Goal: Transaction & Acquisition: Obtain resource

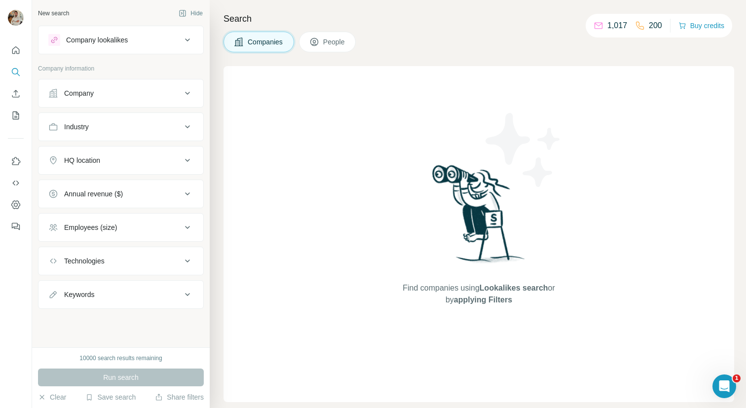
click at [98, 96] on div "Company" at bounding box center [114, 93] width 133 height 10
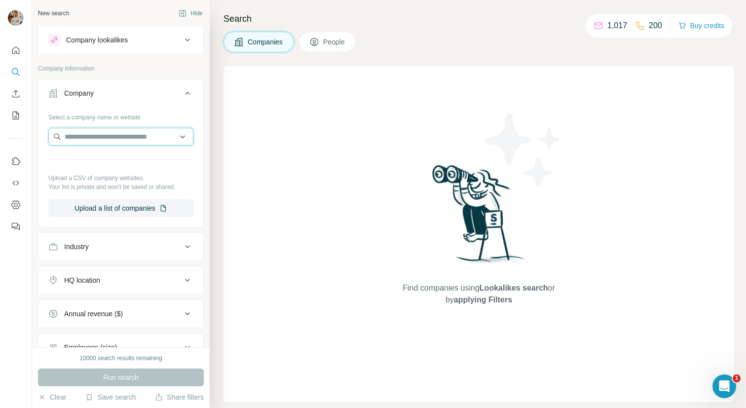
click at [115, 142] on input "text" at bounding box center [120, 137] width 145 height 18
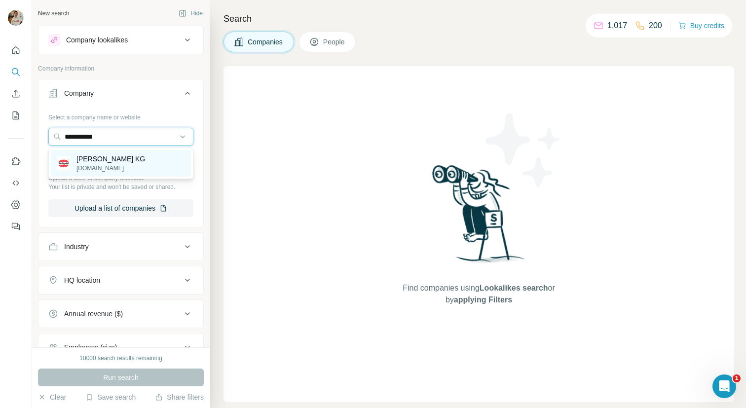
type input "**********"
click at [119, 162] on p "[PERSON_NAME] KG" at bounding box center [110, 159] width 69 height 10
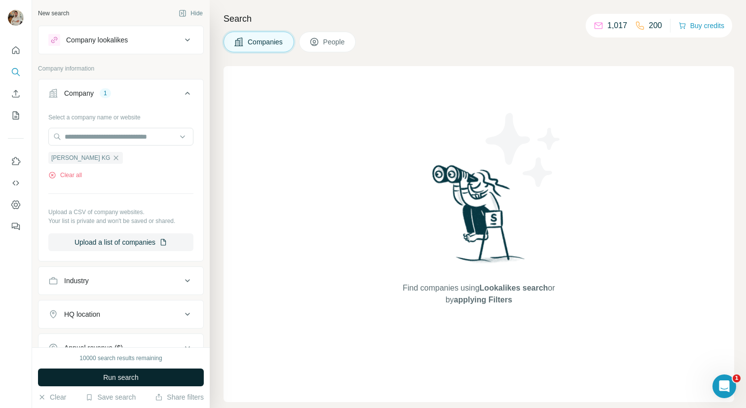
click at [142, 372] on button "Run search" at bounding box center [121, 378] width 166 height 18
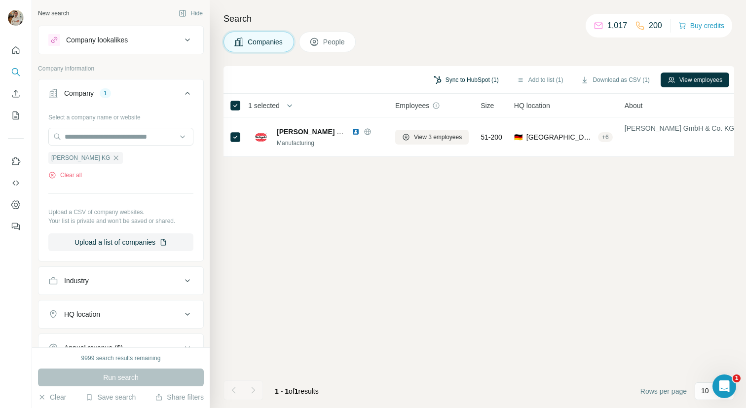
click at [467, 80] on button "Sync to HubSpot (1)" at bounding box center [466, 80] width 79 height 15
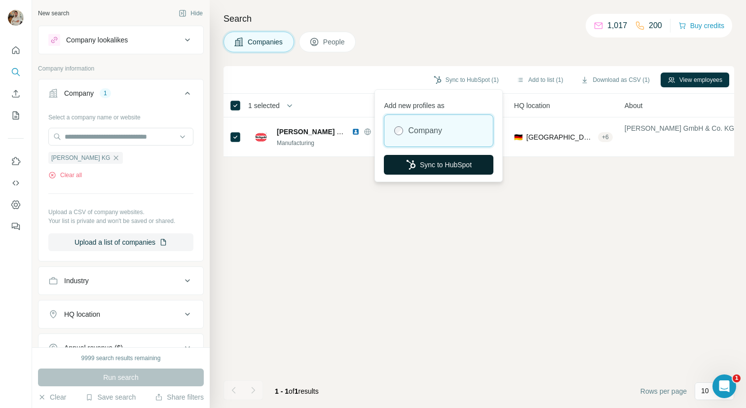
click at [432, 165] on button "Sync to HubSpot" at bounding box center [439, 165] width 110 height 20
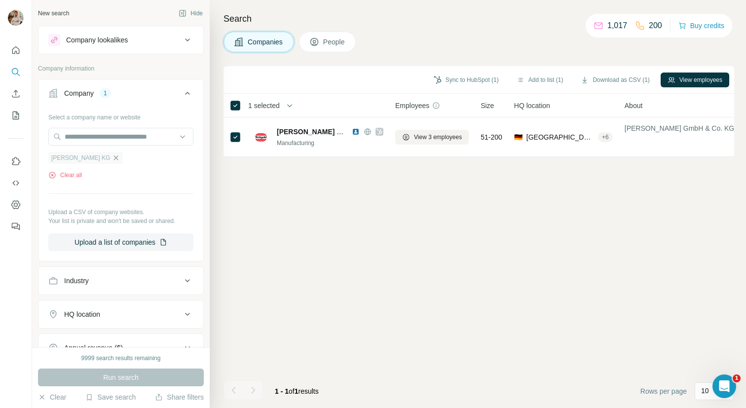
click at [120, 155] on icon "button" at bounding box center [116, 158] width 8 height 8
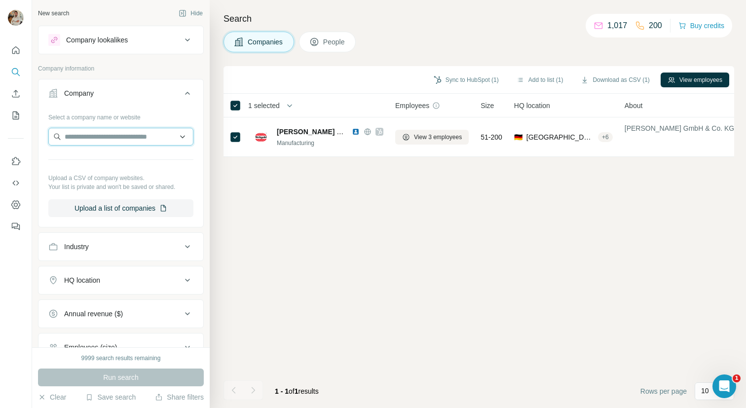
click at [108, 138] on input "text" at bounding box center [120, 137] width 145 height 18
type input "**********"
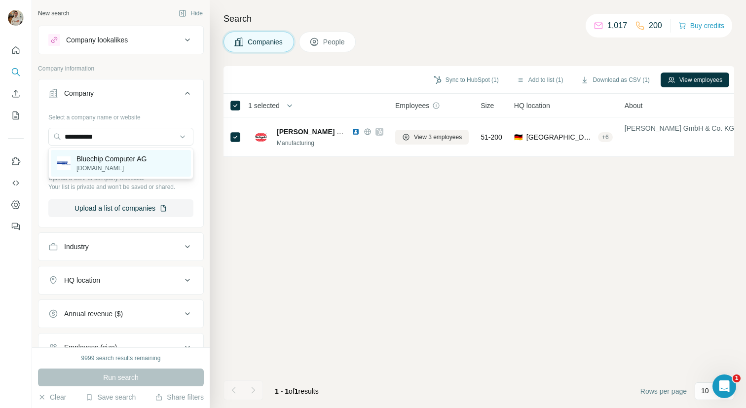
click at [105, 159] on p "Bluechip Computer AG" at bounding box center [111, 159] width 70 height 10
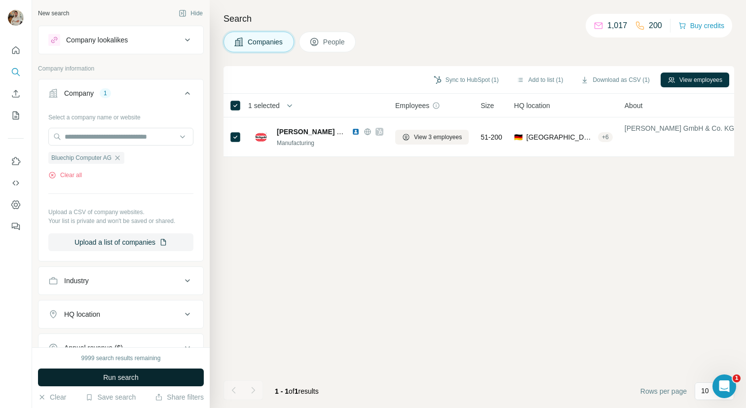
click at [149, 369] on button "Run search" at bounding box center [121, 378] width 166 height 18
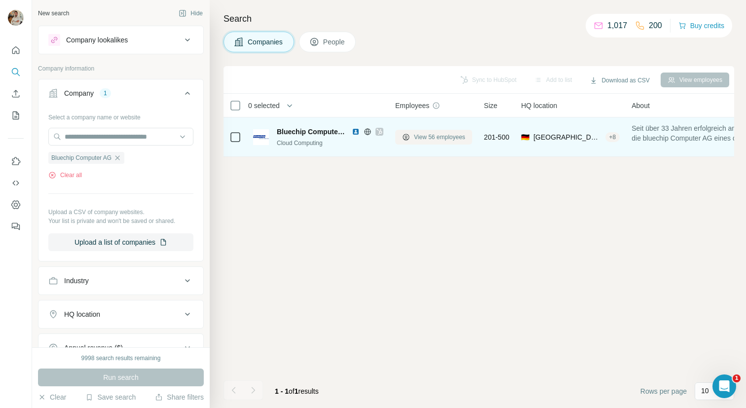
click at [431, 141] on span "View 56 employees" at bounding box center [439, 137] width 51 height 9
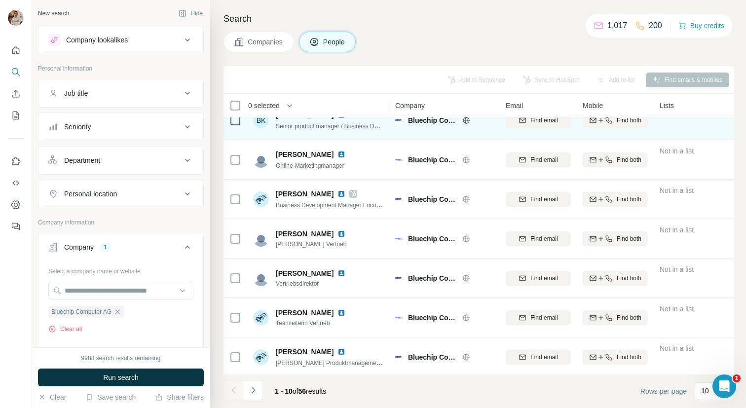
scroll to position [138, 0]
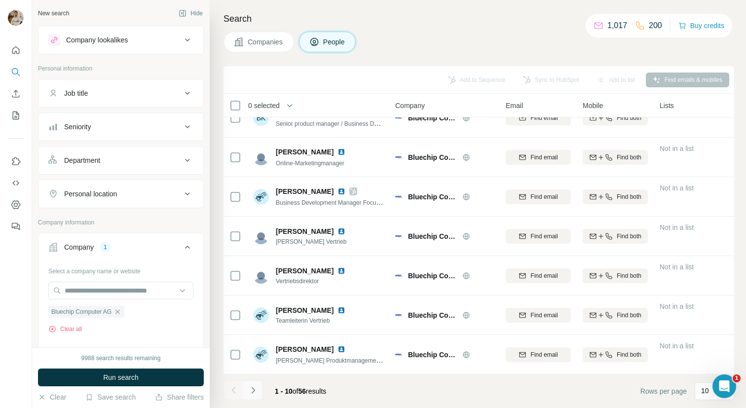
click at [257, 389] on icon "Navigate to next page" at bounding box center [253, 390] width 10 height 10
click at [253, 393] on icon "Navigate to next page" at bounding box center [253, 390] width 10 height 10
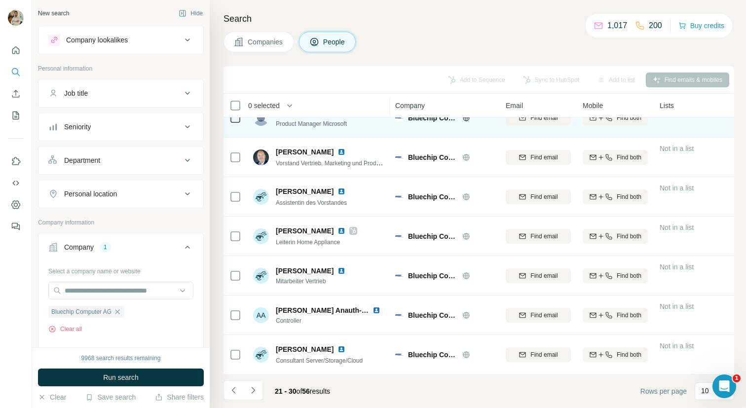
scroll to position [0, 0]
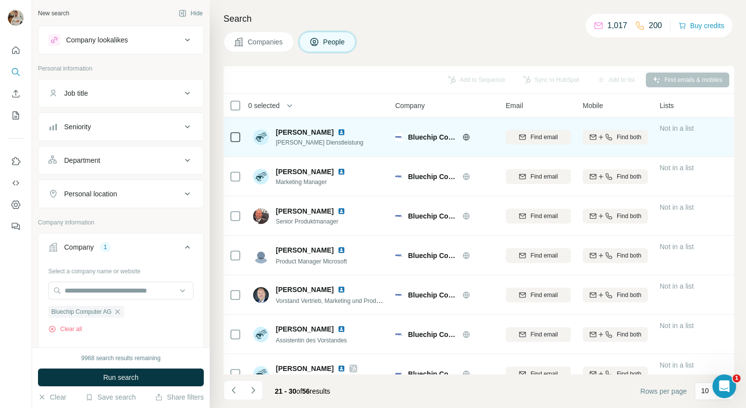
click at [341, 133] on img at bounding box center [342, 132] width 8 height 8
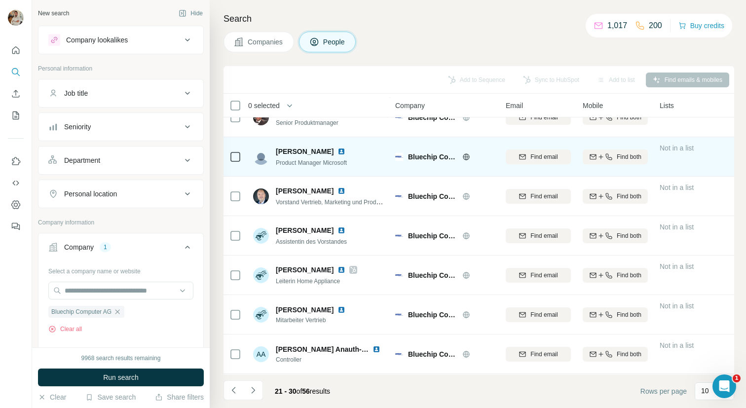
scroll to position [138, 0]
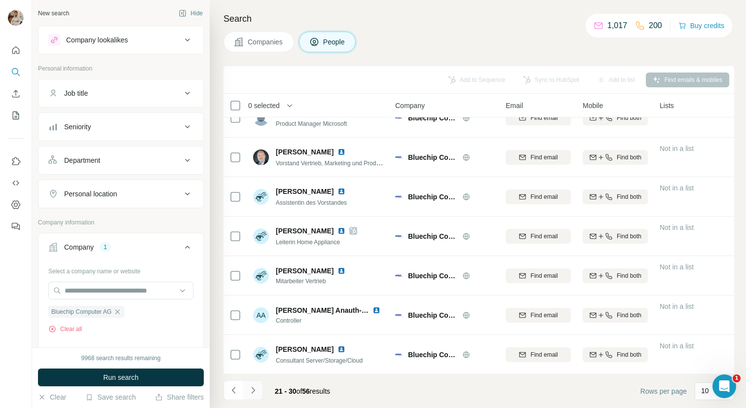
click at [254, 390] on icon "Navigate to next page" at bounding box center [253, 390] width 10 height 10
click at [234, 391] on icon "Navigate to previous page" at bounding box center [234, 390] width 10 height 10
click at [255, 390] on icon "Navigate to next page" at bounding box center [253, 390] width 10 height 10
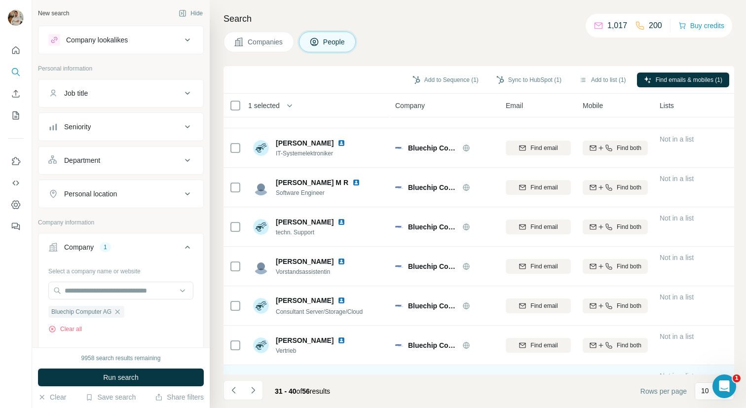
scroll to position [0, 0]
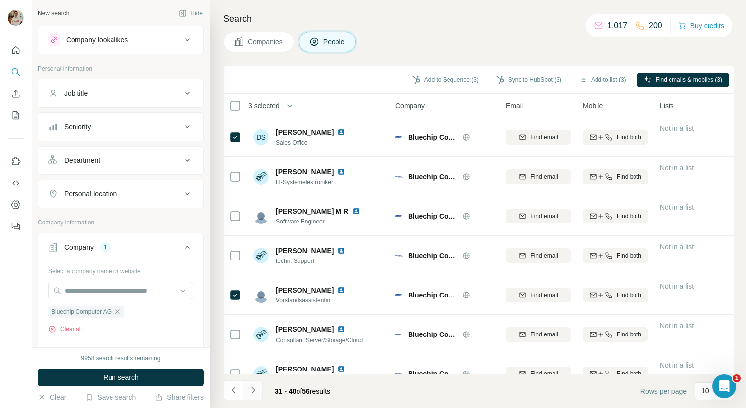
click at [252, 392] on icon "Navigate to next page" at bounding box center [252, 390] width 3 height 6
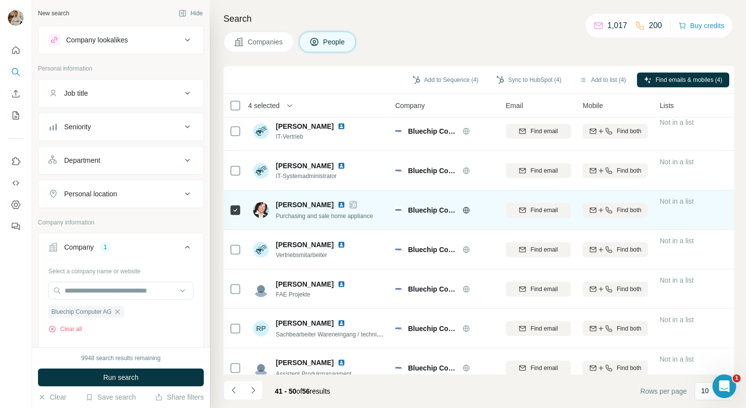
scroll to position [138, 0]
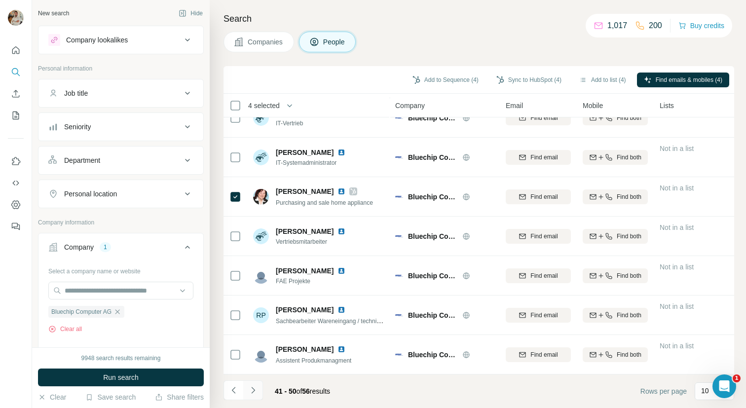
click at [252, 391] on icon "Navigate to next page" at bounding box center [253, 390] width 10 height 10
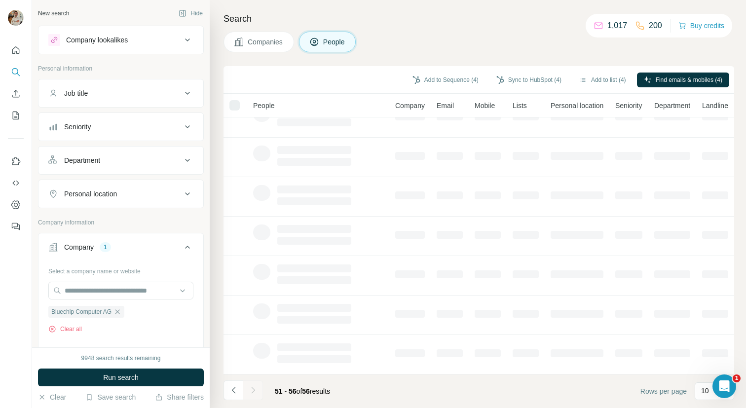
scroll to position [0, 0]
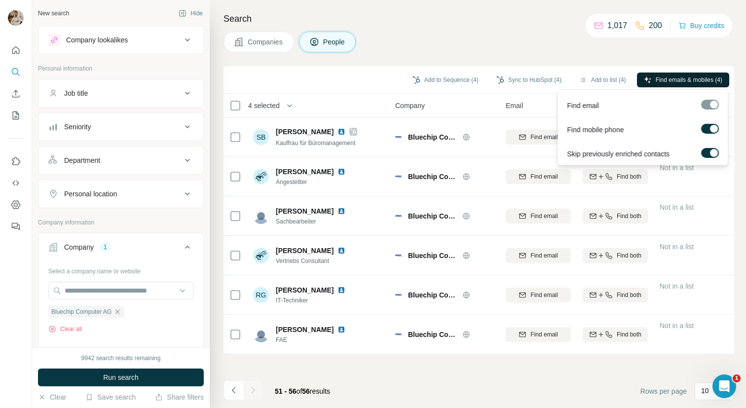
click at [675, 80] on span "Find emails & mobiles (4)" at bounding box center [689, 80] width 67 height 9
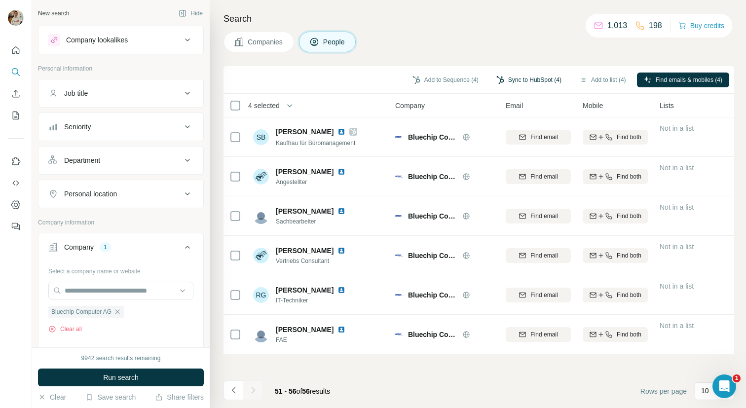
click at [497, 78] on button "Sync to HubSpot (4)" at bounding box center [529, 80] width 79 height 15
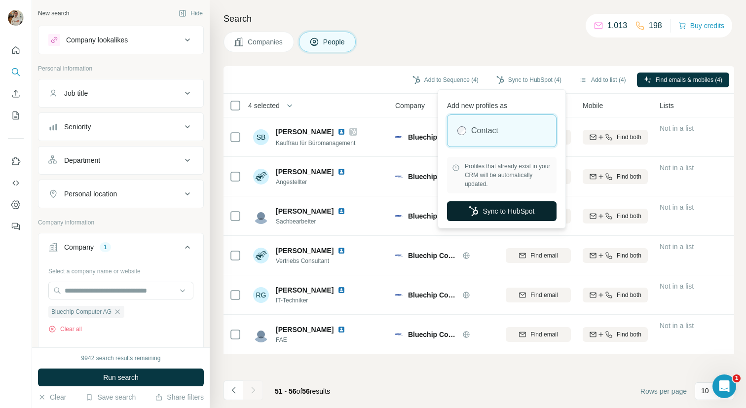
click at [502, 210] on button "Sync to HubSpot" at bounding box center [502, 211] width 110 height 20
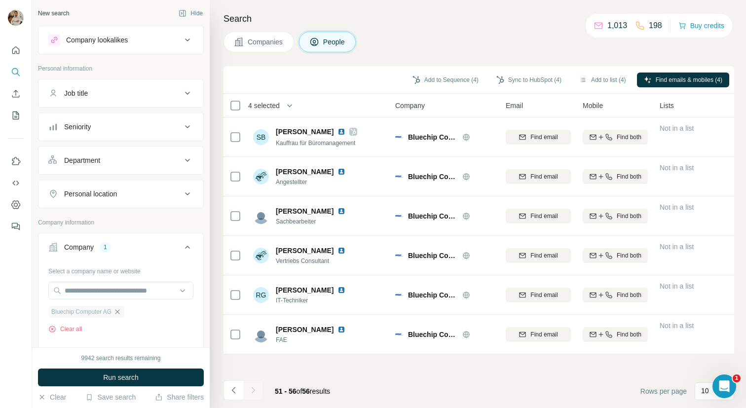
click at [120, 313] on icon "button" at bounding box center [117, 311] width 4 height 4
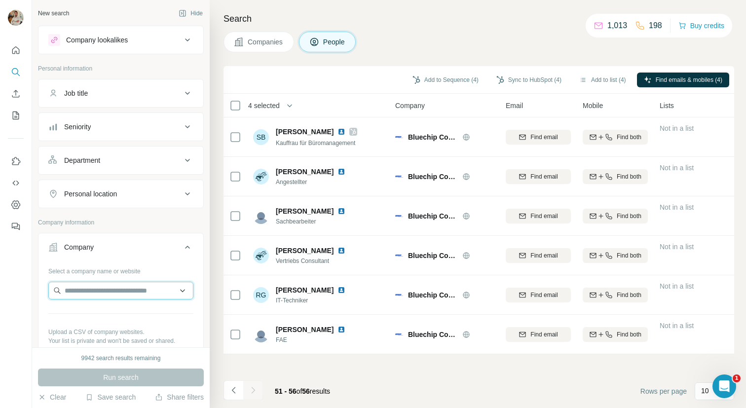
click at [93, 290] on input "text" at bounding box center [120, 291] width 145 height 18
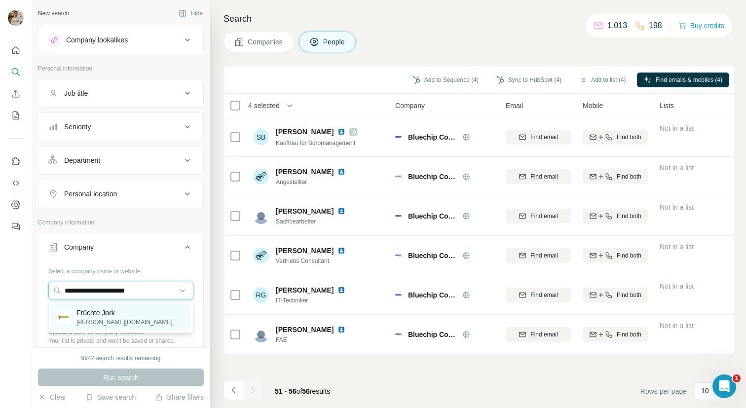
type input "**********"
click at [125, 311] on div "Früchte Jork [PERSON_NAME][DOMAIN_NAME]" at bounding box center [121, 317] width 140 height 27
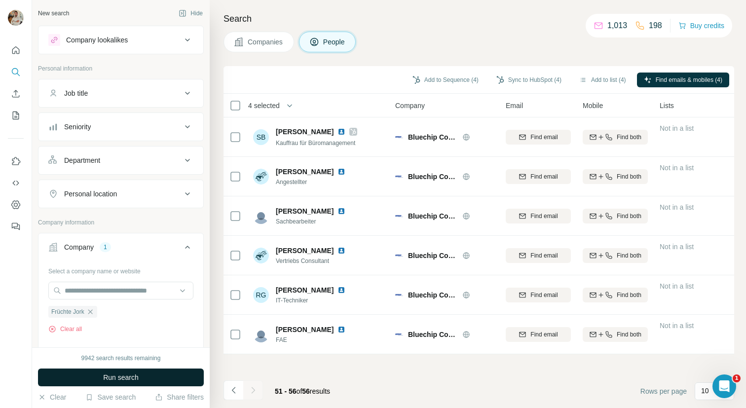
click at [131, 375] on span "Run search" at bounding box center [121, 378] width 36 height 10
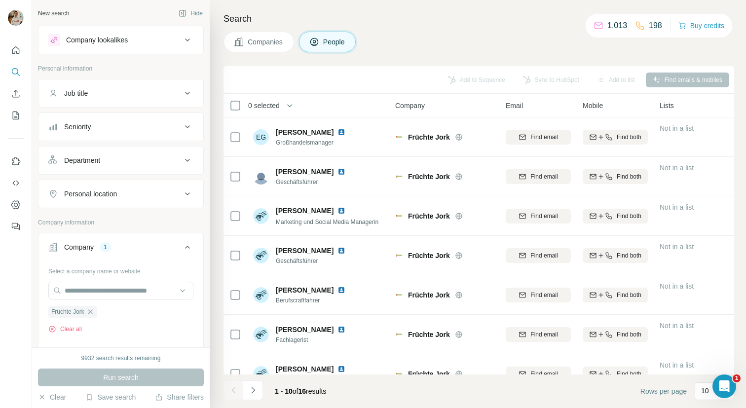
click at [589, 42] on div "Companies People" at bounding box center [479, 42] width 511 height 21
click at [588, 42] on div "Companies People" at bounding box center [479, 42] width 511 height 21
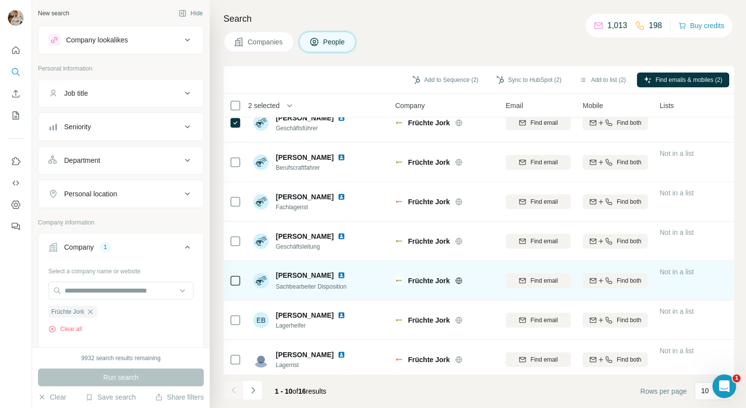
scroll to position [138, 0]
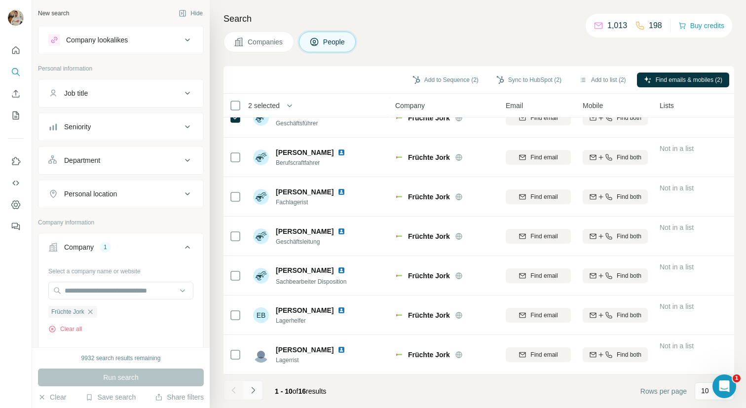
click at [252, 395] on button "Navigate to next page" at bounding box center [253, 390] width 20 height 20
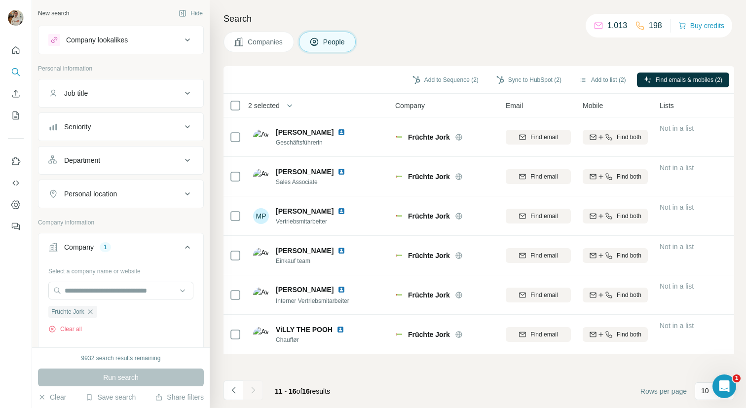
scroll to position [0, 0]
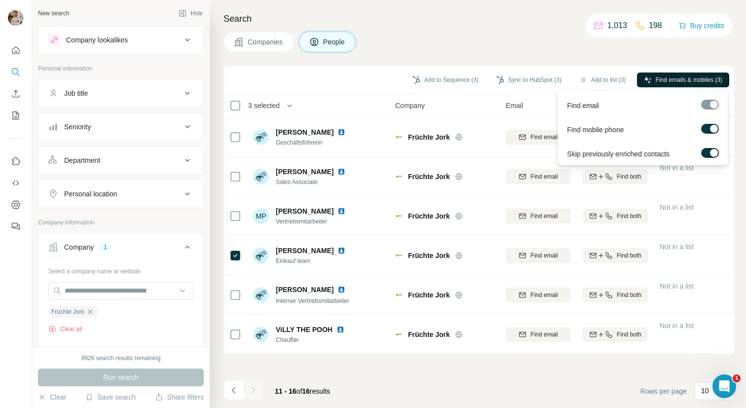
click at [671, 81] on span "Find emails & mobiles (3)" at bounding box center [689, 80] width 67 height 9
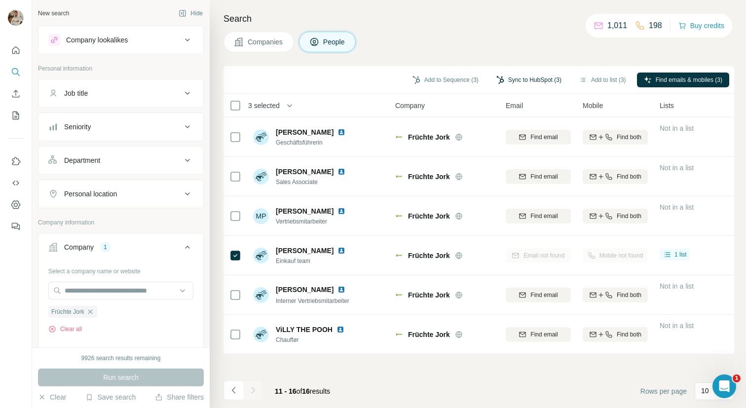
click at [502, 78] on button "Sync to HubSpot (3)" at bounding box center [529, 80] width 79 height 15
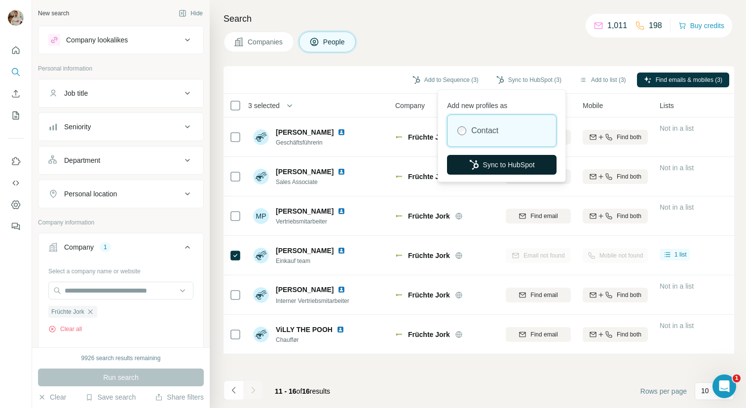
click at [472, 166] on icon "button" at bounding box center [473, 165] width 9 height 10
